Goal: Task Accomplishment & Management: Use online tool/utility

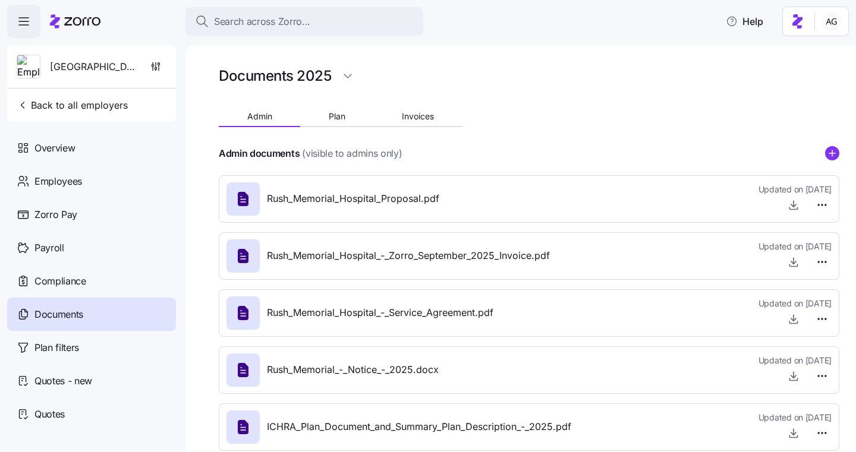
click at [372, 24] on div "Search across Zorro..." at bounding box center [304, 21] width 219 height 15
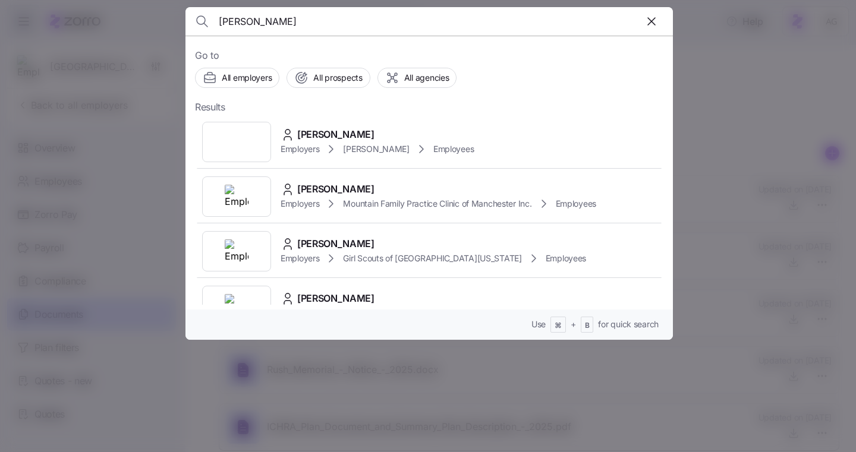
type input "[PERSON_NAME]"
click at [351, 140] on span "[PERSON_NAME]" at bounding box center [335, 134] width 77 height 15
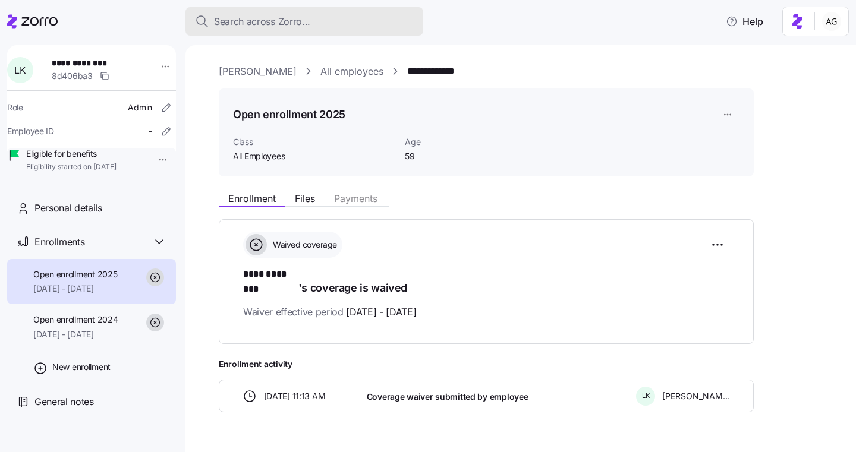
click at [338, 14] on div "Search across Zorro..." at bounding box center [304, 21] width 219 height 15
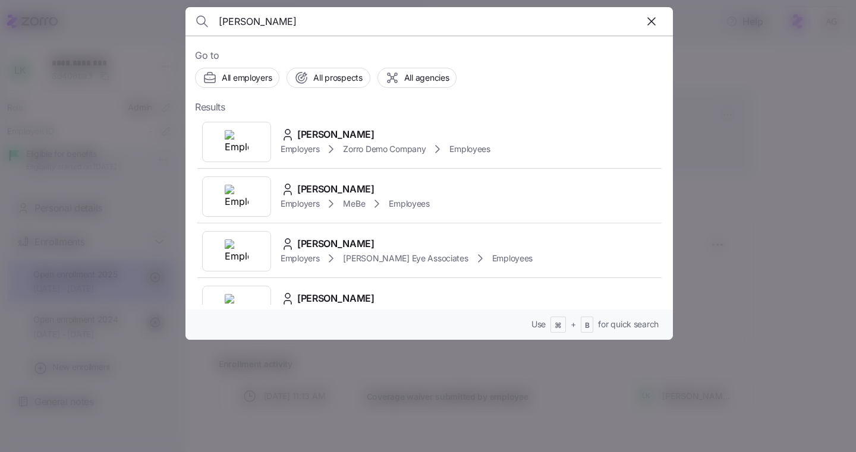
click at [241, 25] on input "[PERSON_NAME]" at bounding box center [371, 21] width 304 height 29
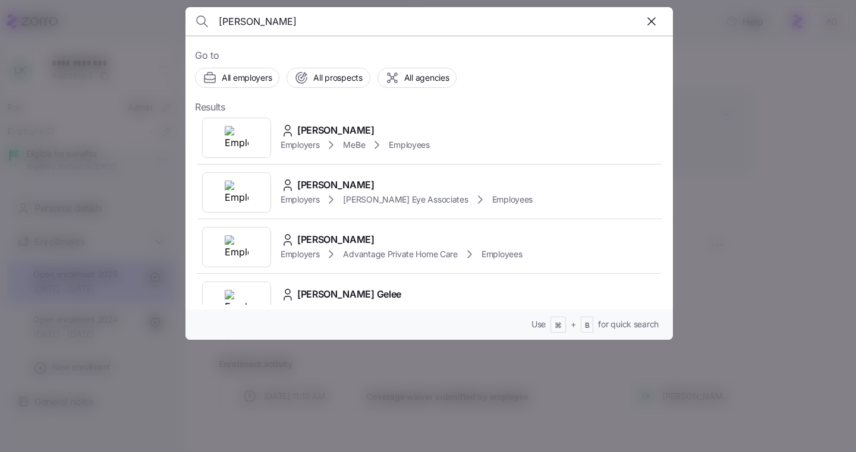
scroll to position [4, 0]
type input "[PERSON_NAME]"
click at [354, 125] on span "[PERSON_NAME]" at bounding box center [335, 131] width 77 height 15
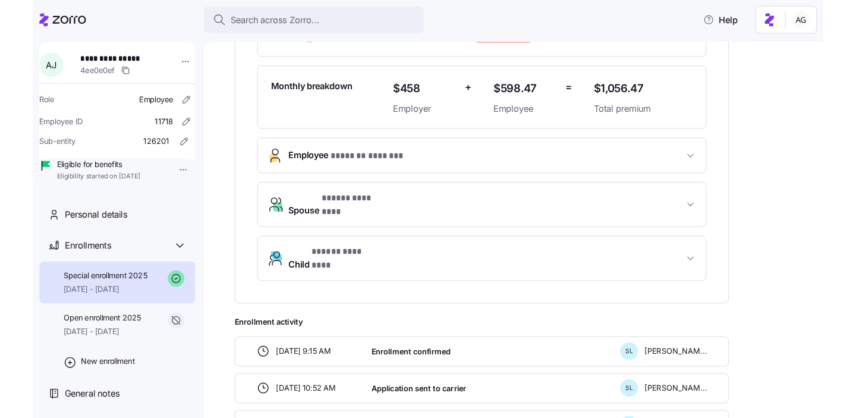
scroll to position [317, 0]
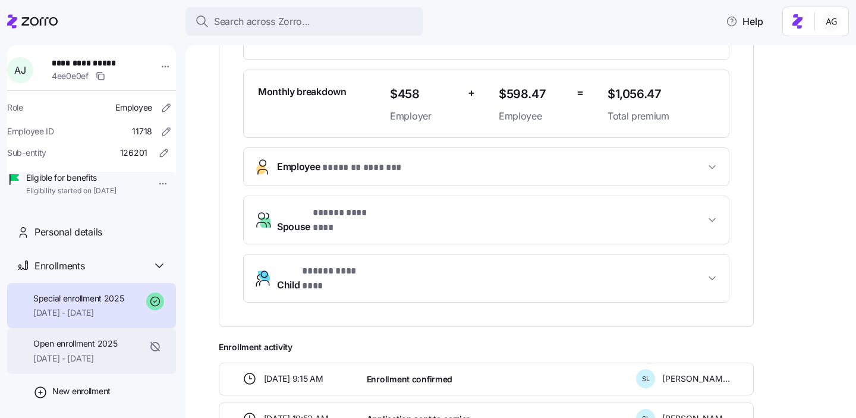
click at [81, 364] on div "Open enrollment 2025 [DATE] - [DATE]" at bounding box center [75, 351] width 84 height 27
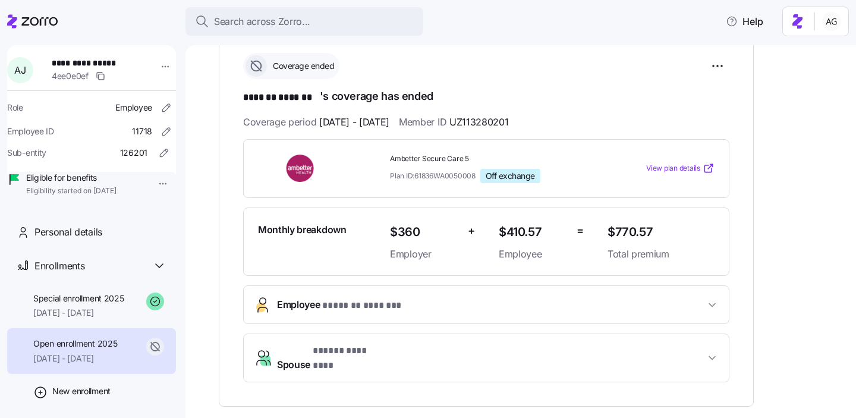
scroll to position [184, 0]
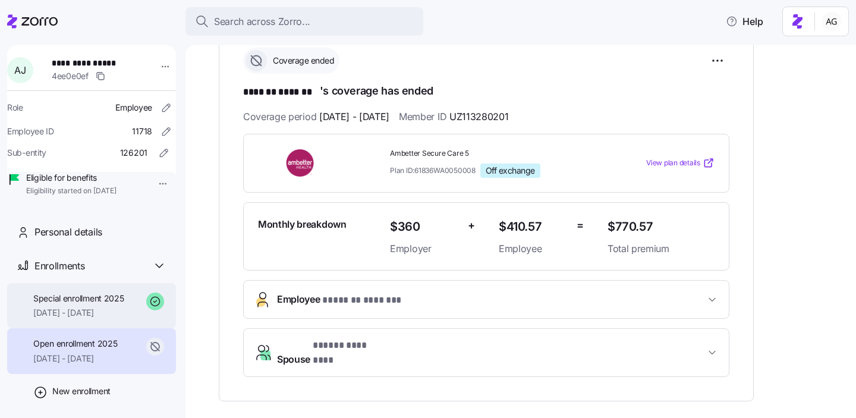
click at [103, 319] on span "[DATE] - [DATE]" at bounding box center [78, 313] width 91 height 12
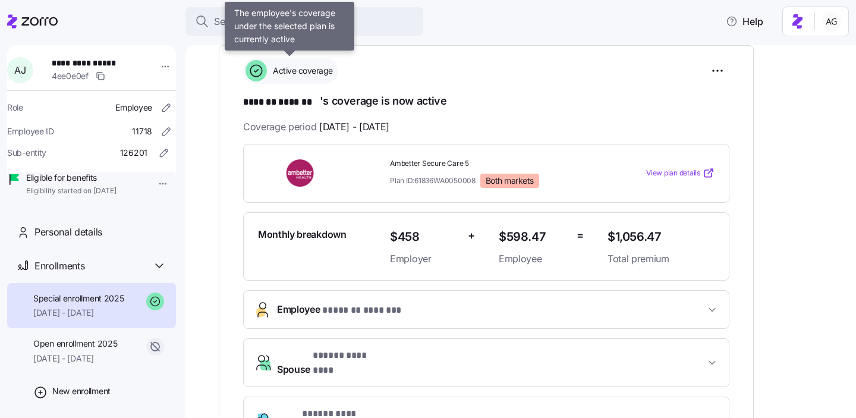
scroll to position [161, 0]
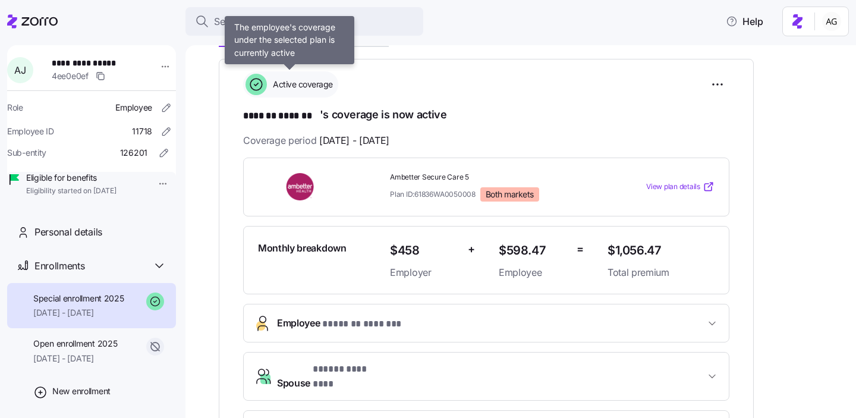
click at [309, 80] on span "Active coverage" at bounding box center [301, 84] width 64 height 12
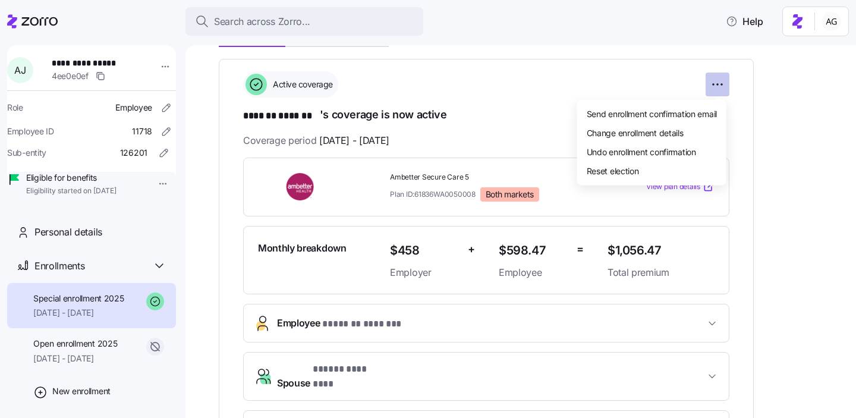
click at [716, 84] on html "**********" at bounding box center [428, 205] width 856 height 411
click at [298, 87] on html "**********" at bounding box center [428, 205] width 856 height 411
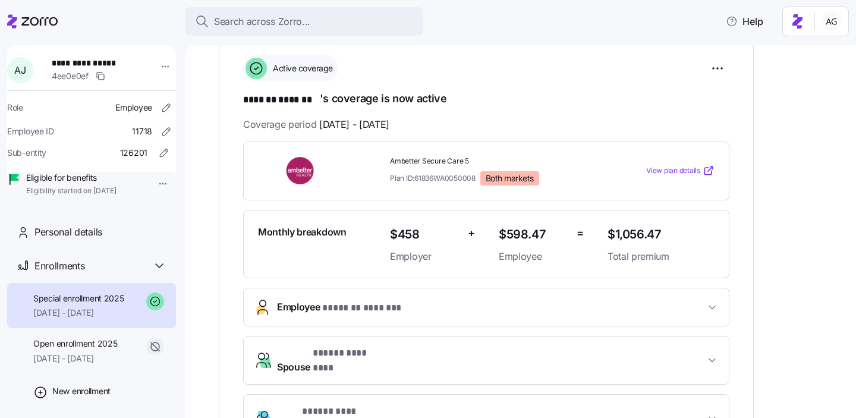
scroll to position [164, 0]
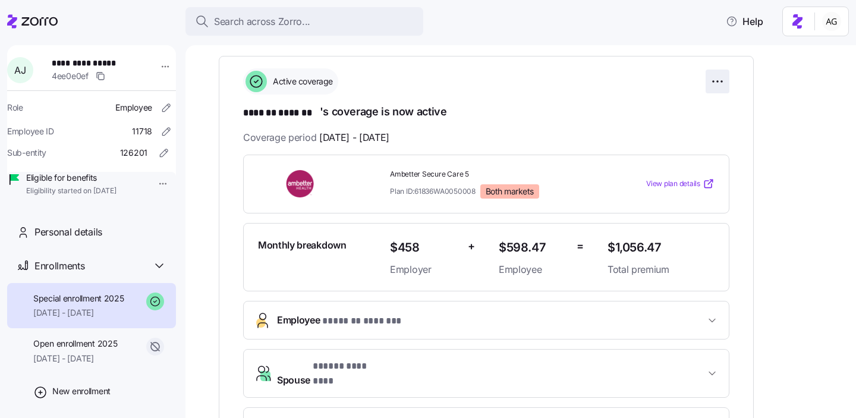
click at [724, 78] on html "**********" at bounding box center [428, 205] width 856 height 411
click at [633, 82] on html "**********" at bounding box center [428, 205] width 856 height 411
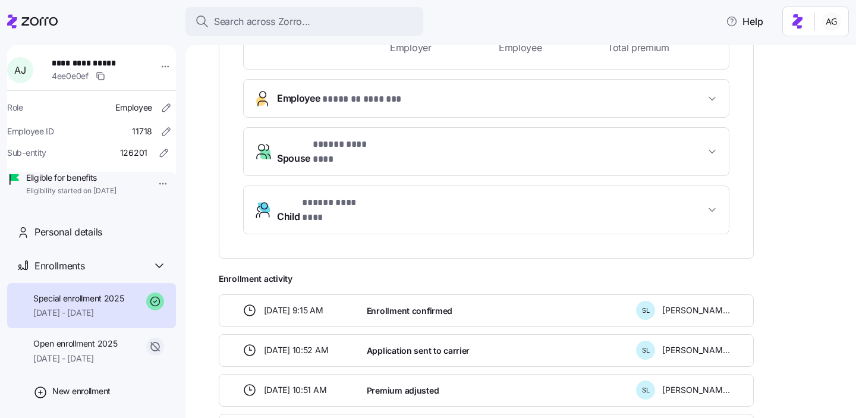
scroll to position [339, 0]
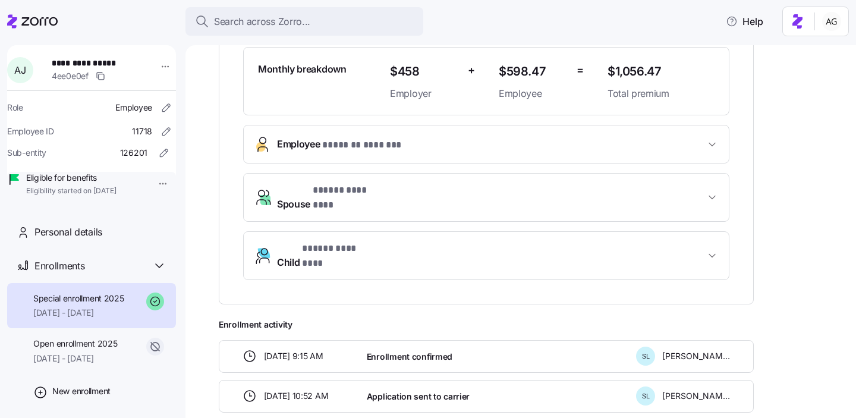
click at [373, 144] on span "* ******* ******* *" at bounding box center [362, 145] width 81 height 15
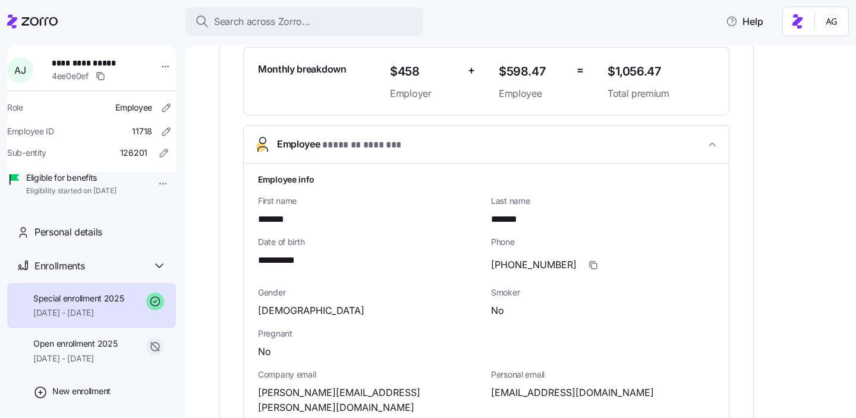
click at [373, 144] on span "* ******* ******* *" at bounding box center [362, 145] width 81 height 15
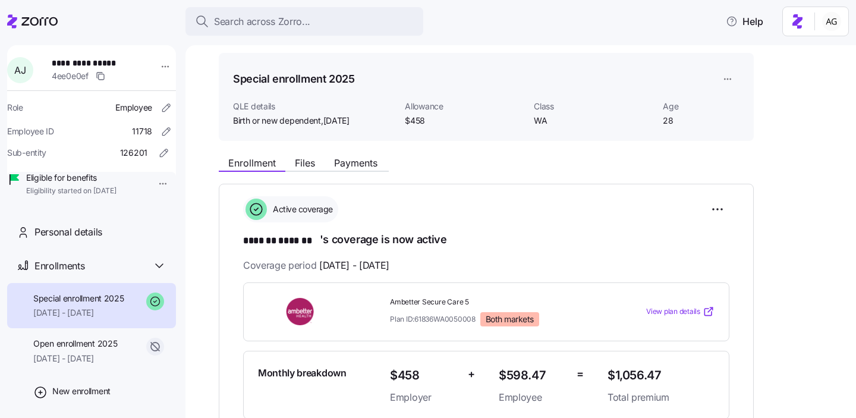
scroll to position [34, 0]
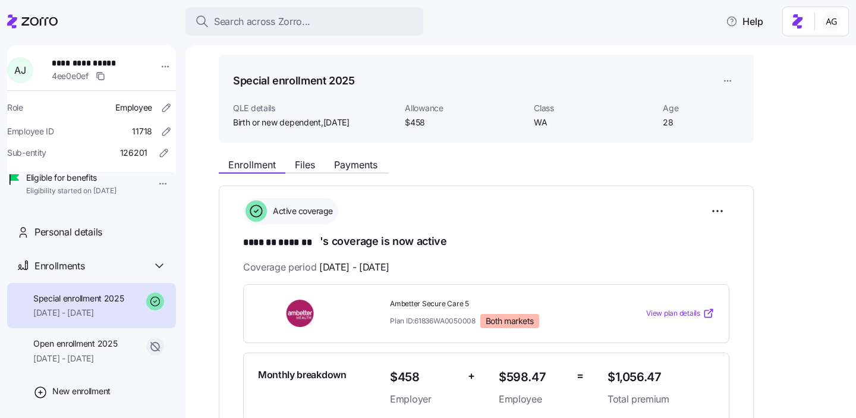
click at [350, 123] on span "[DATE]" at bounding box center [336, 123] width 26 height 12
drag, startPoint x: 372, startPoint y: 121, endPoint x: 332, endPoint y: 120, distance: 39.9
click at [332, 120] on div "Birth or new dependent , [DATE]" at bounding box center [314, 123] width 162 height 12
click at [410, 118] on span "$458" at bounding box center [465, 123] width 120 height 12
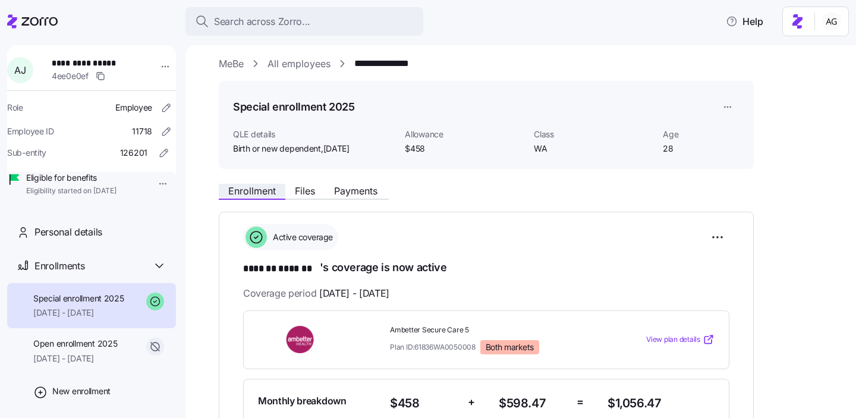
scroll to position [0, 0]
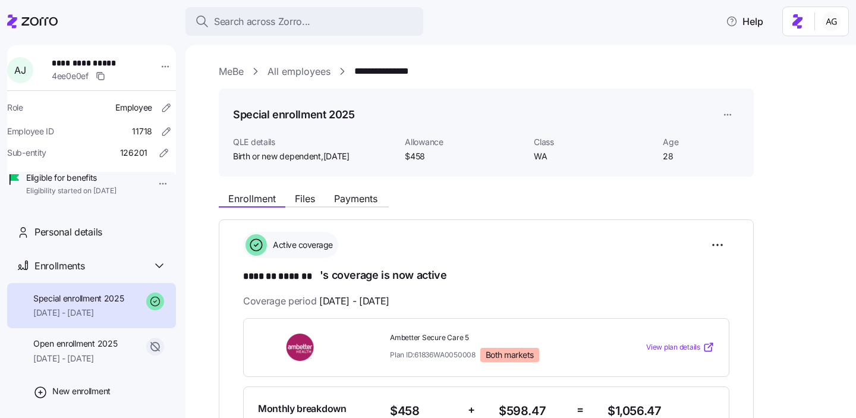
click at [232, 71] on link "MeBe" at bounding box center [231, 71] width 25 height 15
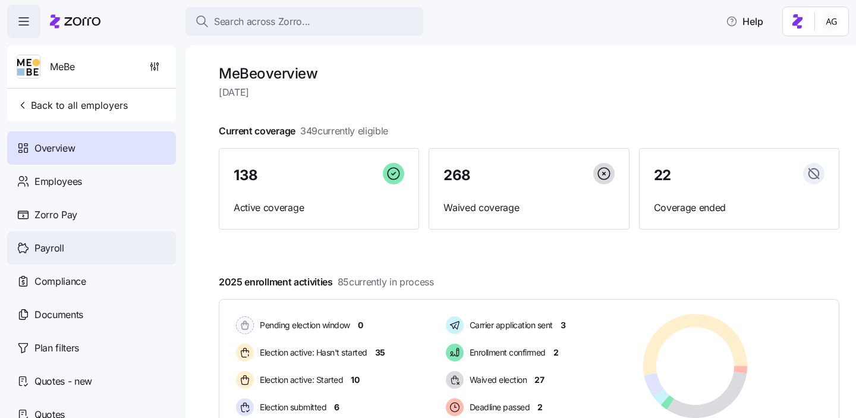
click at [89, 243] on div "Payroll" at bounding box center [91, 247] width 169 height 33
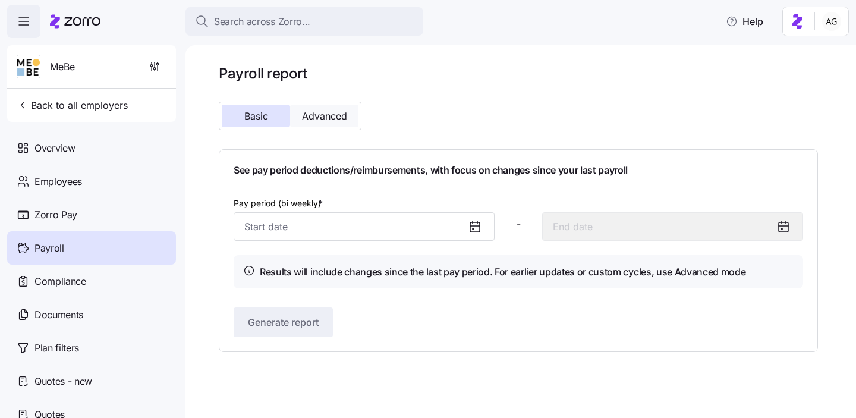
click at [334, 120] on span "Advanced" at bounding box center [324, 116] width 45 height 10
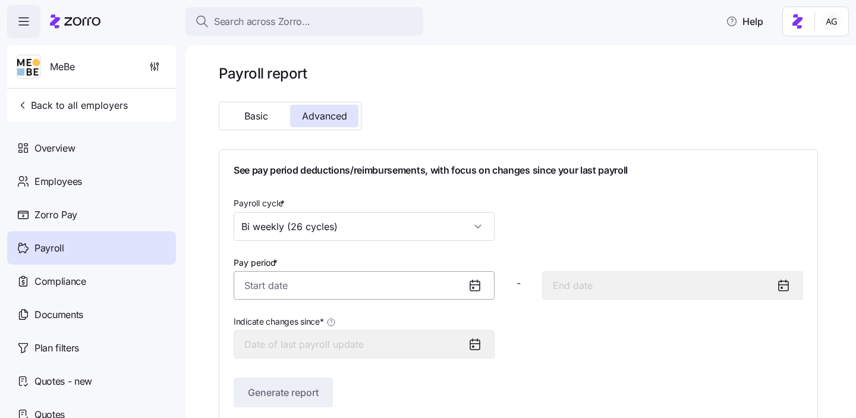
click at [414, 282] on input "Pay period *" at bounding box center [364, 285] width 261 height 29
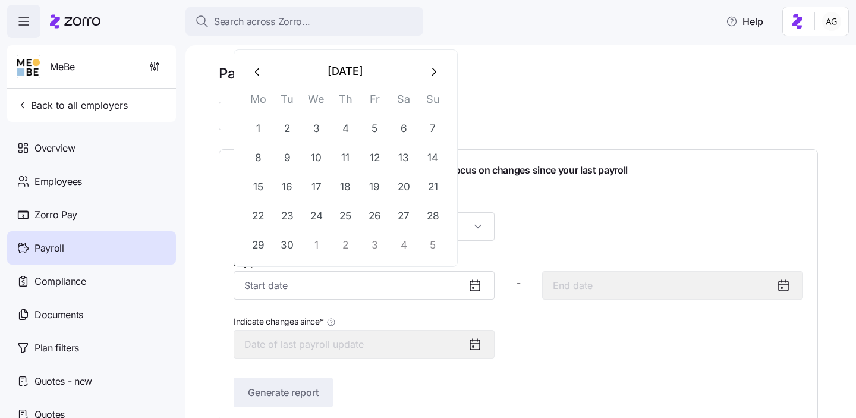
click at [258, 76] on icon "button" at bounding box center [257, 71] width 13 height 13
click at [441, 67] on button "button" at bounding box center [433, 71] width 29 height 29
click at [263, 135] on button "1" at bounding box center [258, 128] width 29 height 29
type input "[DATE]"
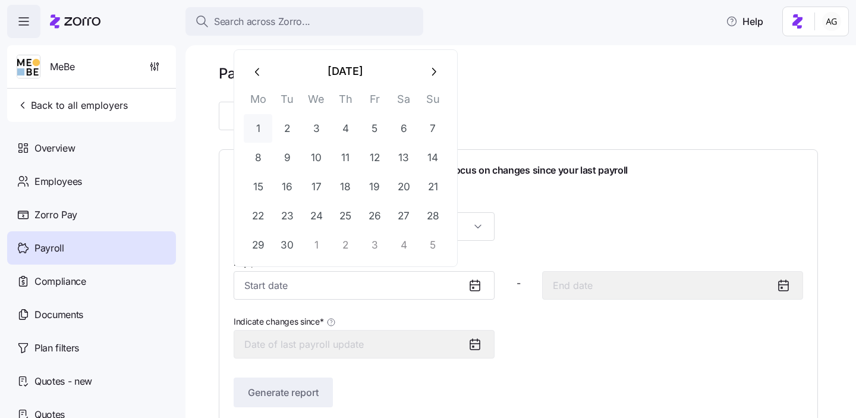
type input "[DATE]"
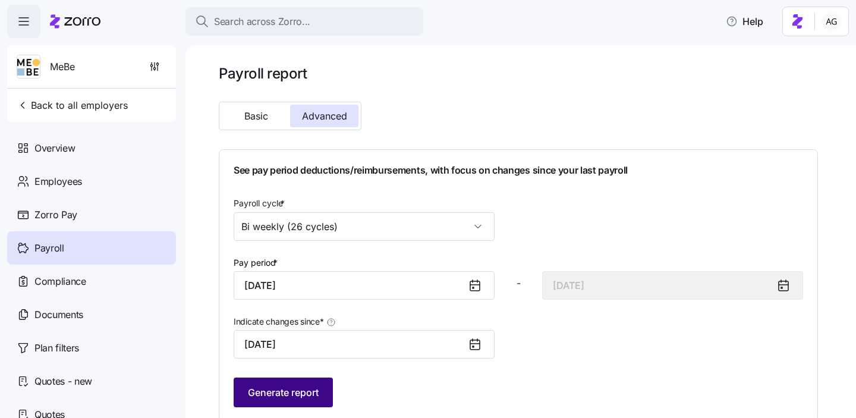
click at [298, 382] on button "Generate report" at bounding box center [283, 393] width 99 height 30
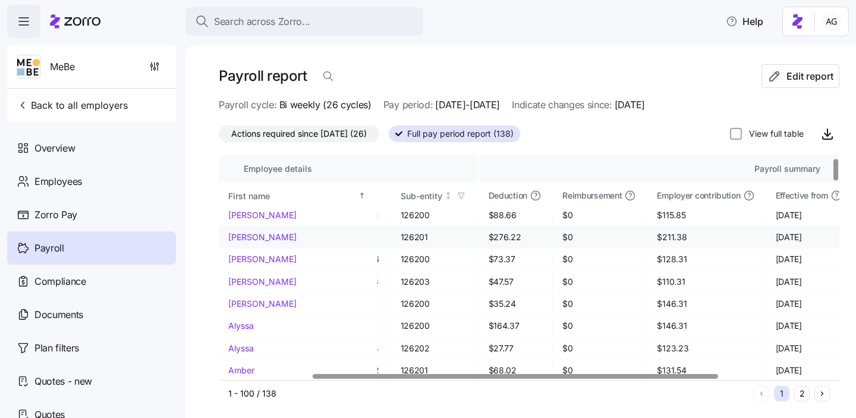
scroll to position [27, 139]
click at [356, 133] on span "Actions required since [DATE] (26)" at bounding box center [299, 133] width 136 height 15
click at [219, 137] on input "Actions required since [DATE] (26)" at bounding box center [219, 137] width 0 height 0
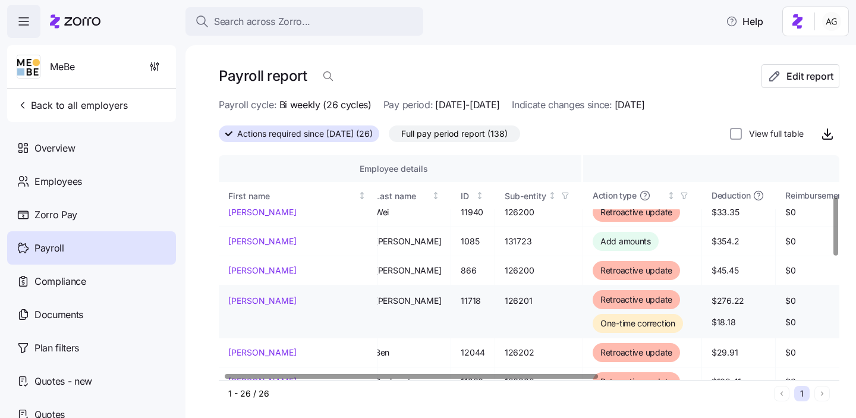
scroll to position [157, 0]
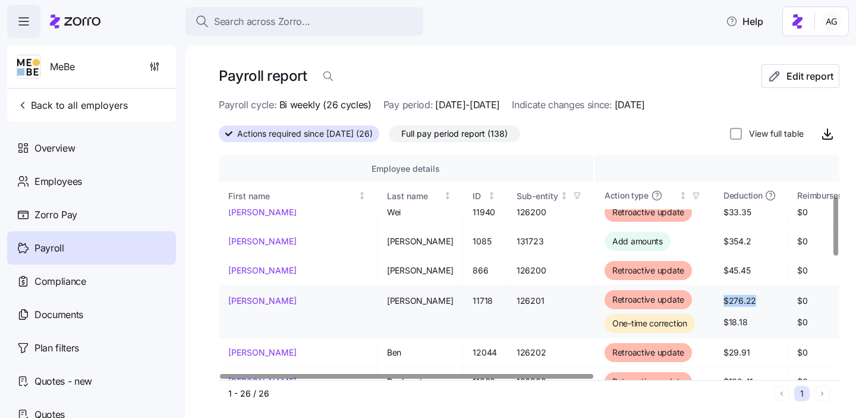
drag, startPoint x: 658, startPoint y: 297, endPoint x: 625, endPoint y: 299, distance: 32.7
click at [724, 299] on span "$276.22" at bounding box center [751, 301] width 54 height 12
click at [724, 317] on span "$18.18" at bounding box center [751, 322] width 54 height 12
drag, startPoint x: 650, startPoint y: 320, endPoint x: 622, endPoint y: 320, distance: 27.4
click at [714, 320] on td "$276.22 $18.18" at bounding box center [751, 311] width 74 height 53
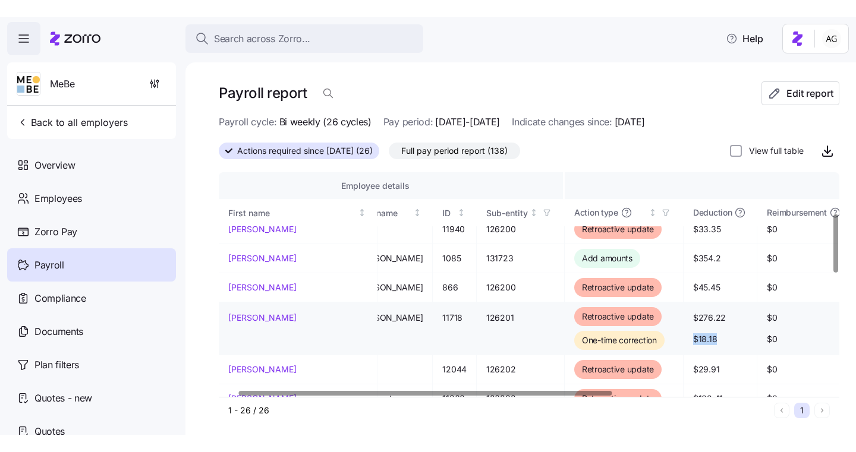
scroll to position [157, 31]
